Goal: Task Accomplishment & Management: Manage account settings

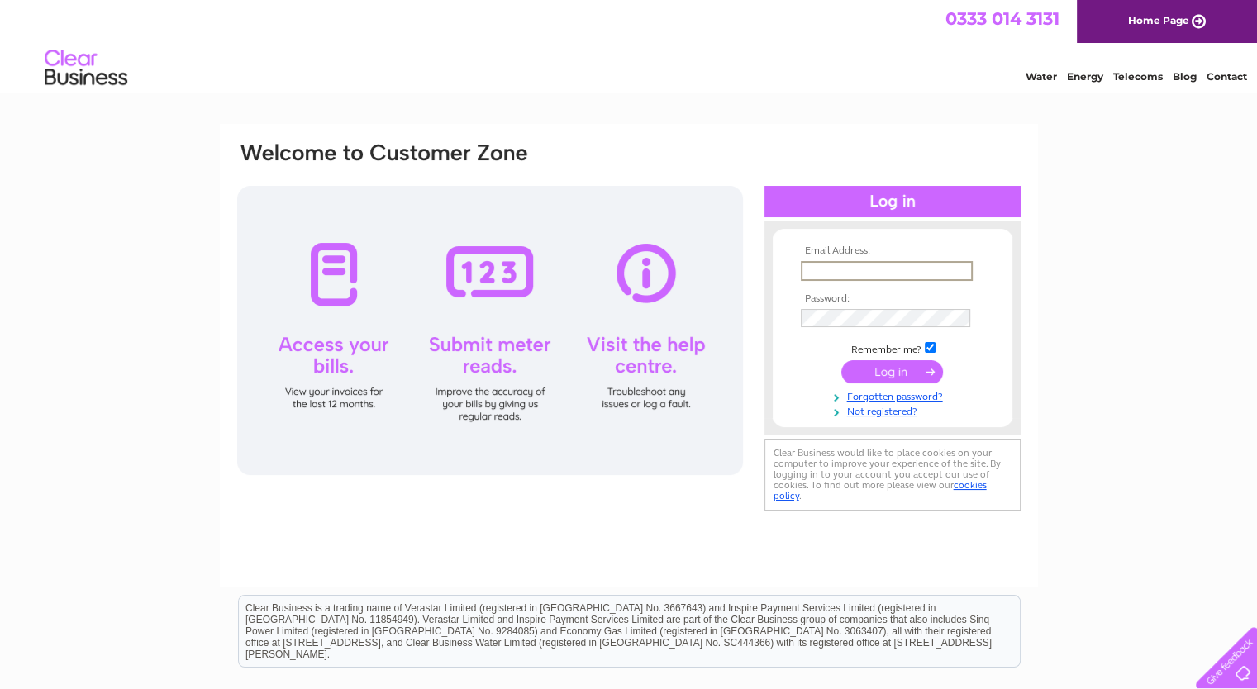
click at [866, 272] on input "text" at bounding box center [887, 271] width 172 height 20
click at [827, 271] on input "text" at bounding box center [887, 271] width 172 height 20
type input "ewyllie@arch-henderson.co.uk"
click at [841, 359] on input "submit" at bounding box center [892, 370] width 102 height 23
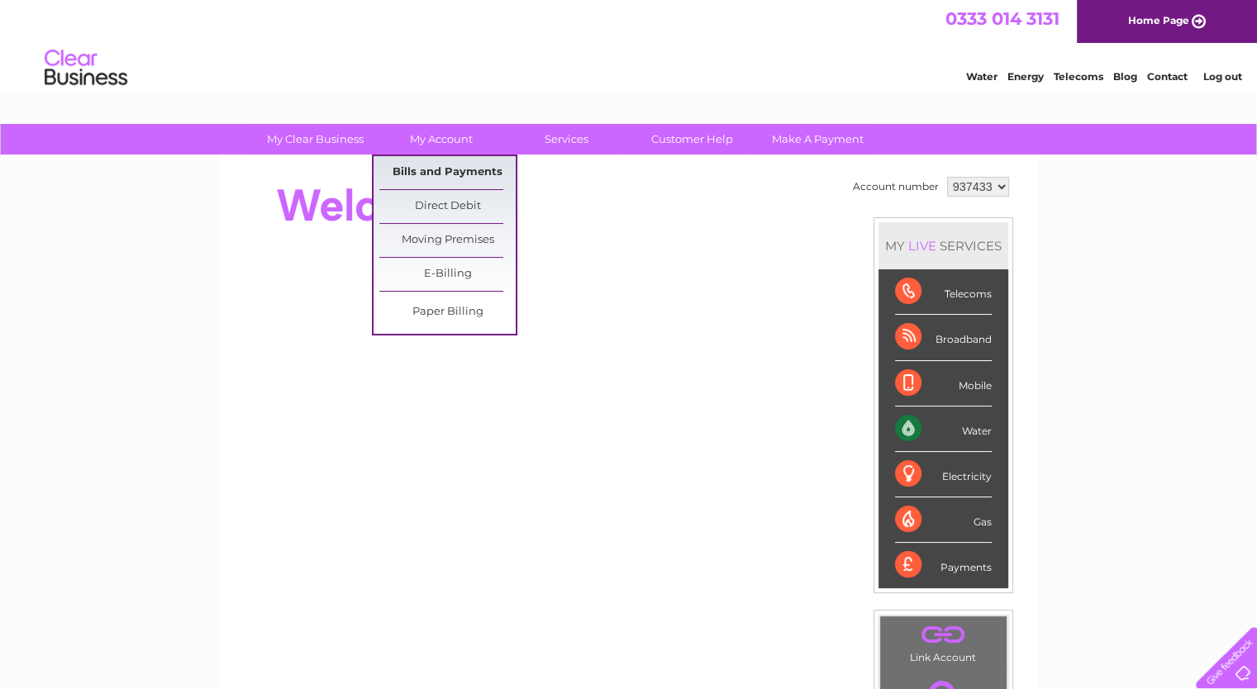
click at [440, 169] on link "Bills and Payments" at bounding box center [447, 172] width 136 height 33
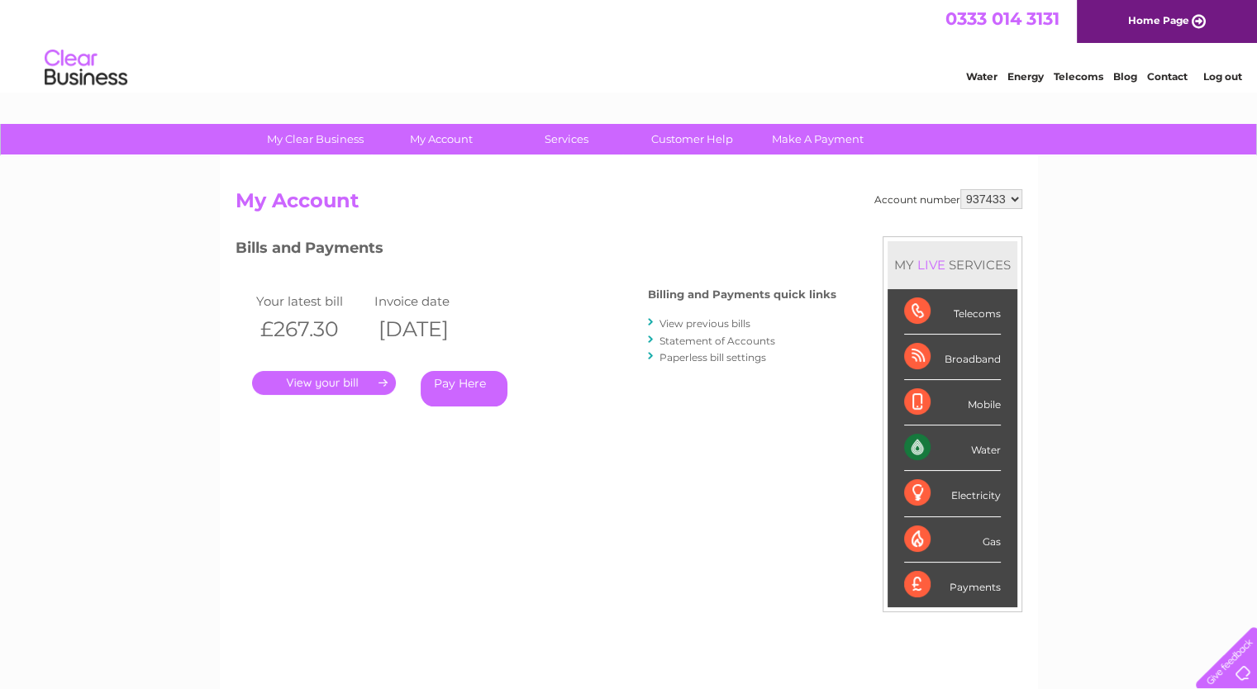
click at [342, 386] on link "." at bounding box center [324, 383] width 144 height 24
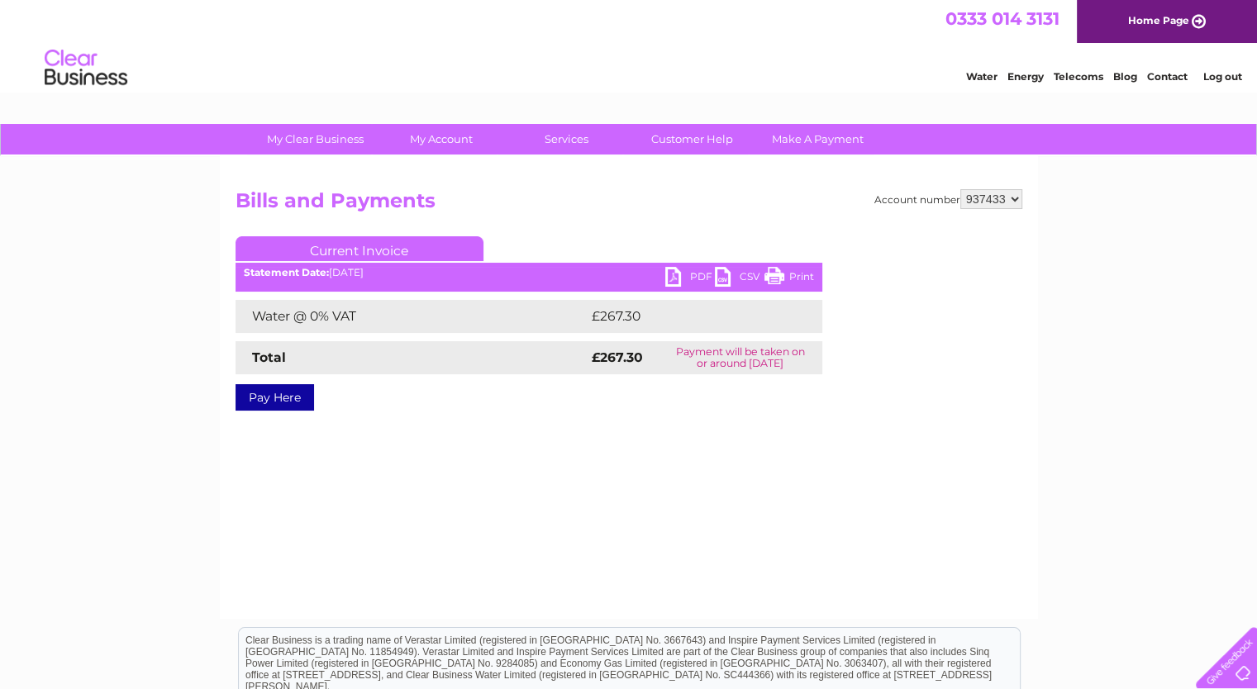
click at [672, 278] on link "PDF" at bounding box center [690, 279] width 50 height 24
